Goal: Check status: Check status

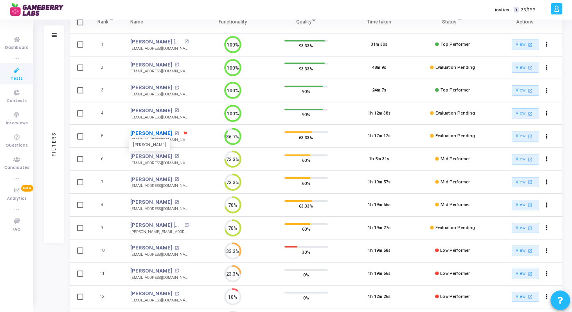
click at [163, 135] on link "[PERSON_NAME]" at bounding box center [151, 134] width 42 height 8
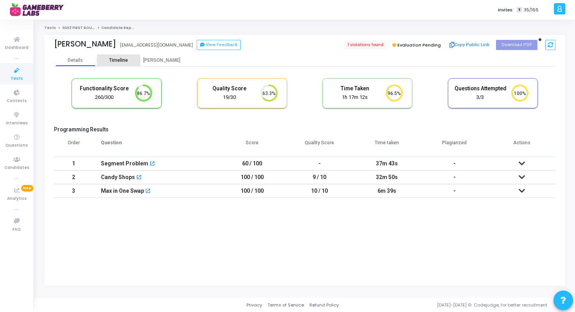
click at [128, 62] on div "Timeline" at bounding box center [118, 61] width 43 height 6
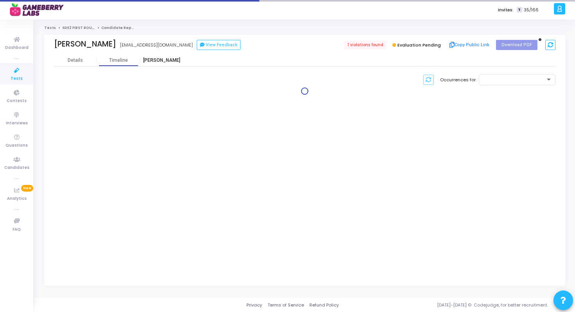
click at [149, 60] on div "[PERSON_NAME]" at bounding box center [161, 61] width 43 height 6
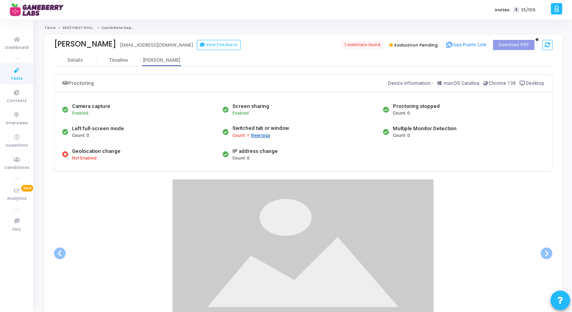
click at [266, 134] on button "View logs" at bounding box center [260, 135] width 20 height 7
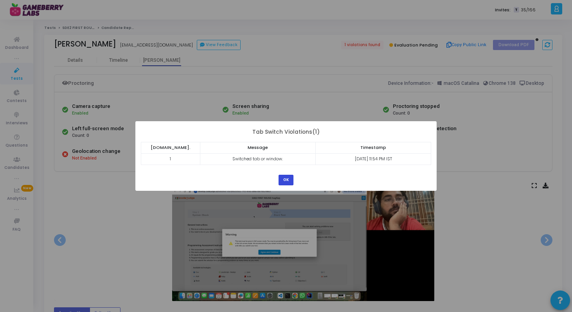
click at [283, 180] on button "OK" at bounding box center [286, 180] width 15 height 11
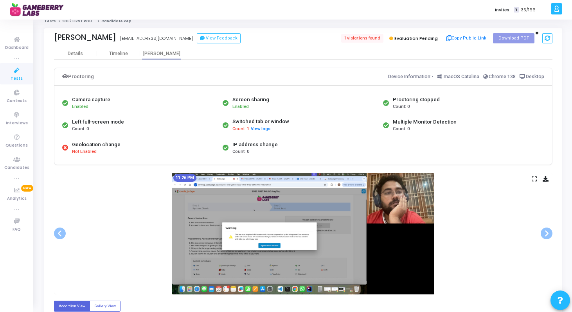
click at [124, 60] on div "Proctoring Device Information:- macOS Catalina Chrome 138 Desktop Camera captur…" at bounding box center [303, 268] width 499 height 416
click at [125, 53] on div "Timeline" at bounding box center [118, 54] width 19 height 6
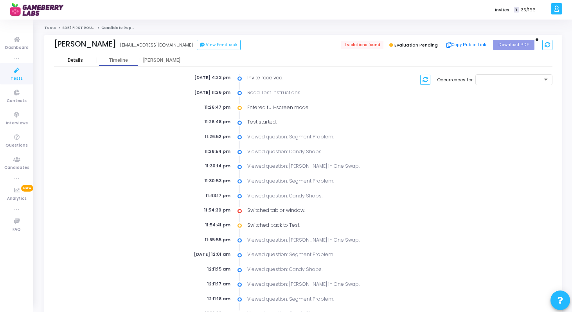
click at [68, 55] on div "Details" at bounding box center [75, 60] width 43 height 12
